Goal: Find contact information: Find contact information

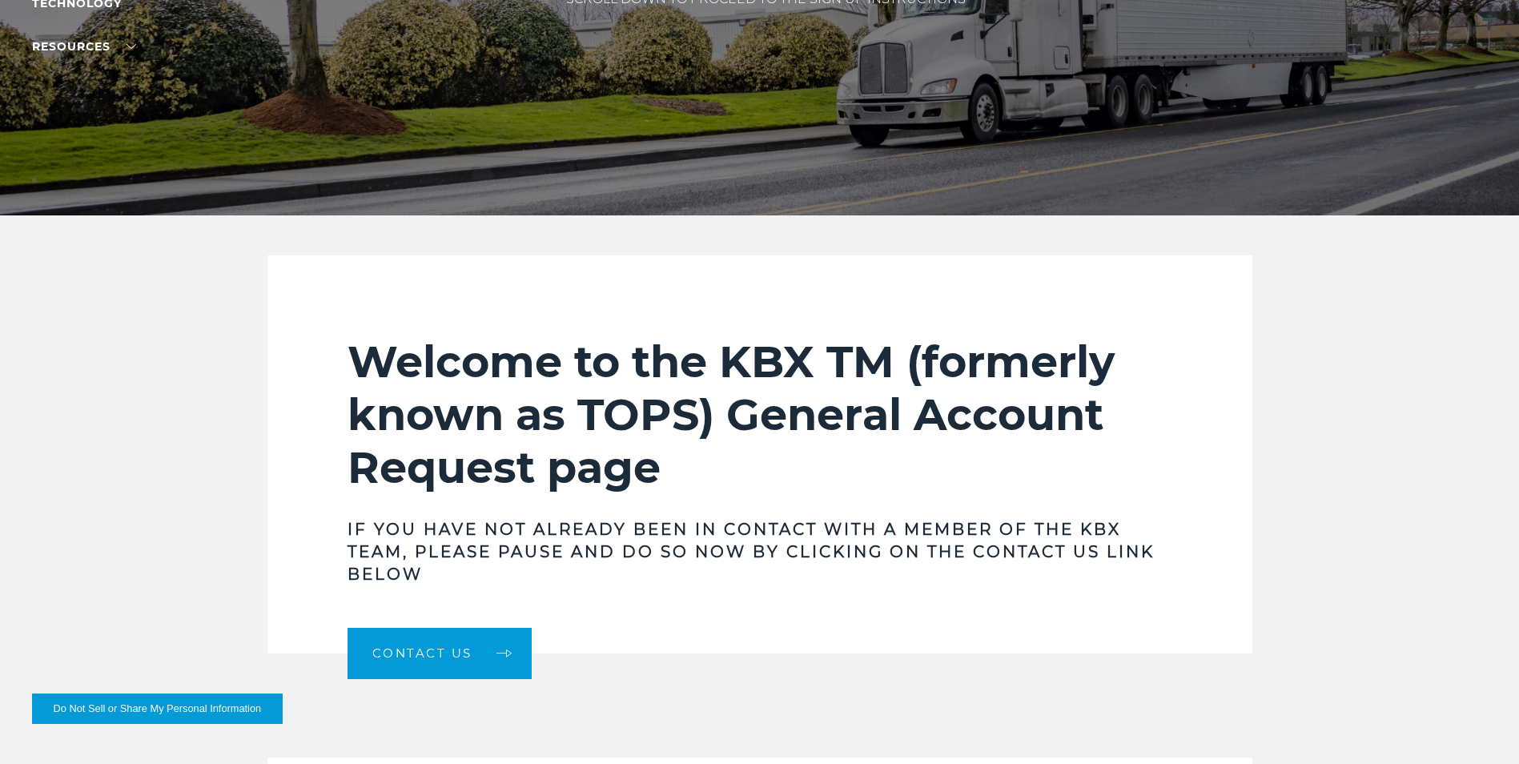
scroll to position [320, 0]
click at [450, 640] on link "Contact Us" at bounding box center [439, 652] width 184 height 51
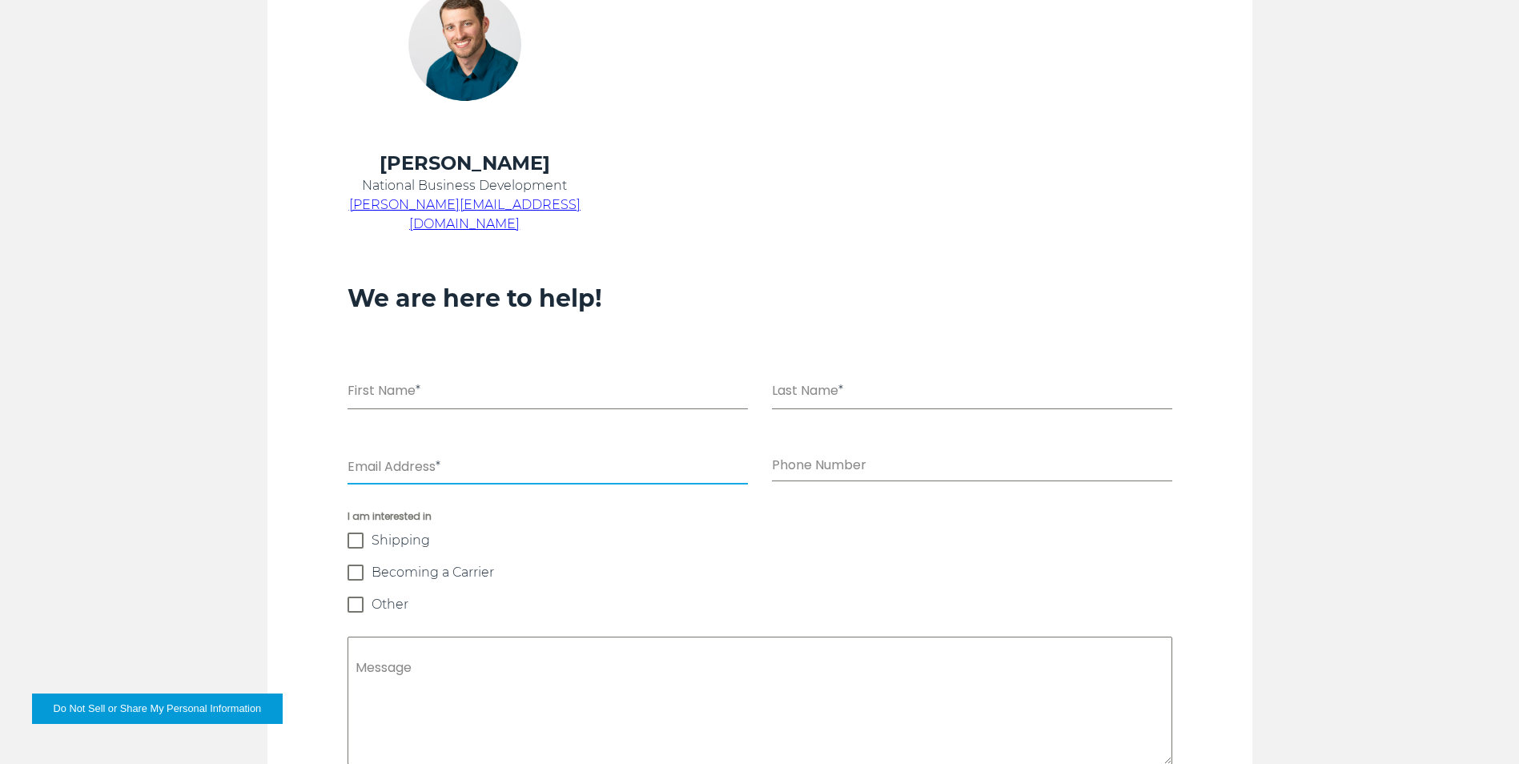
scroll to position [961, 0]
